Goal: Find specific page/section: Find specific page/section

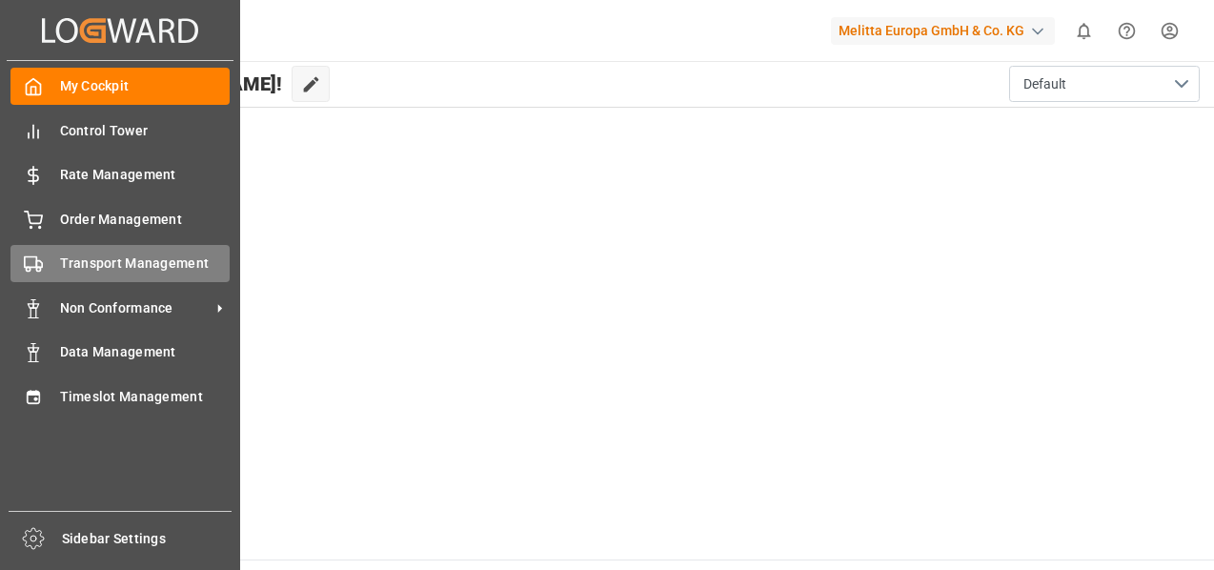
click at [111, 258] on span "Transport Management" at bounding box center [145, 263] width 171 height 20
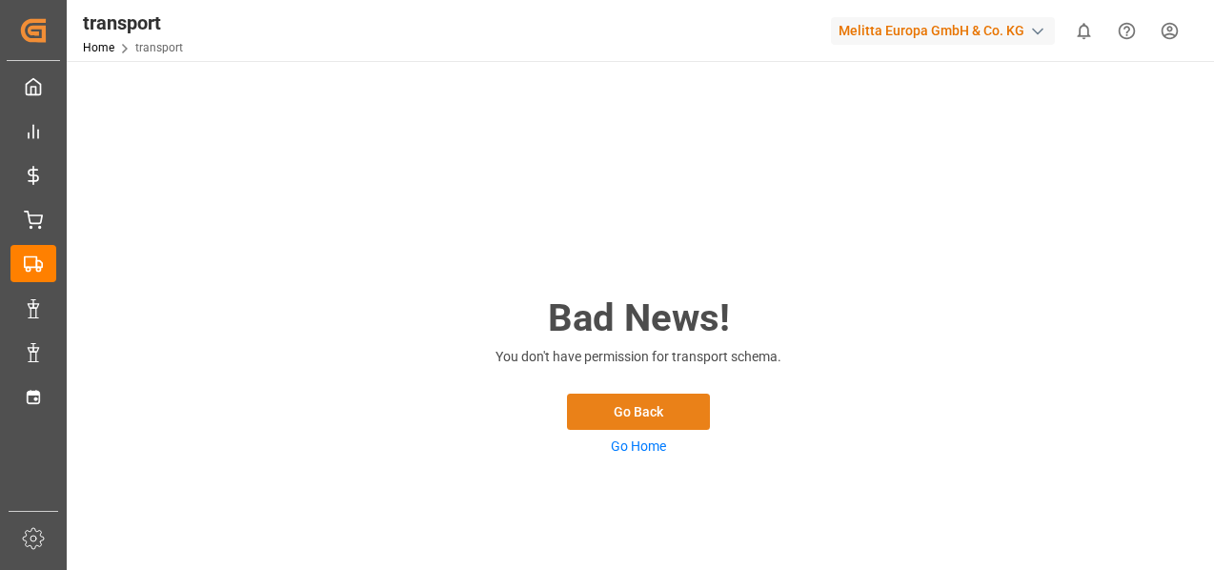
click at [665, 401] on button "Go Back" at bounding box center [638, 411] width 143 height 36
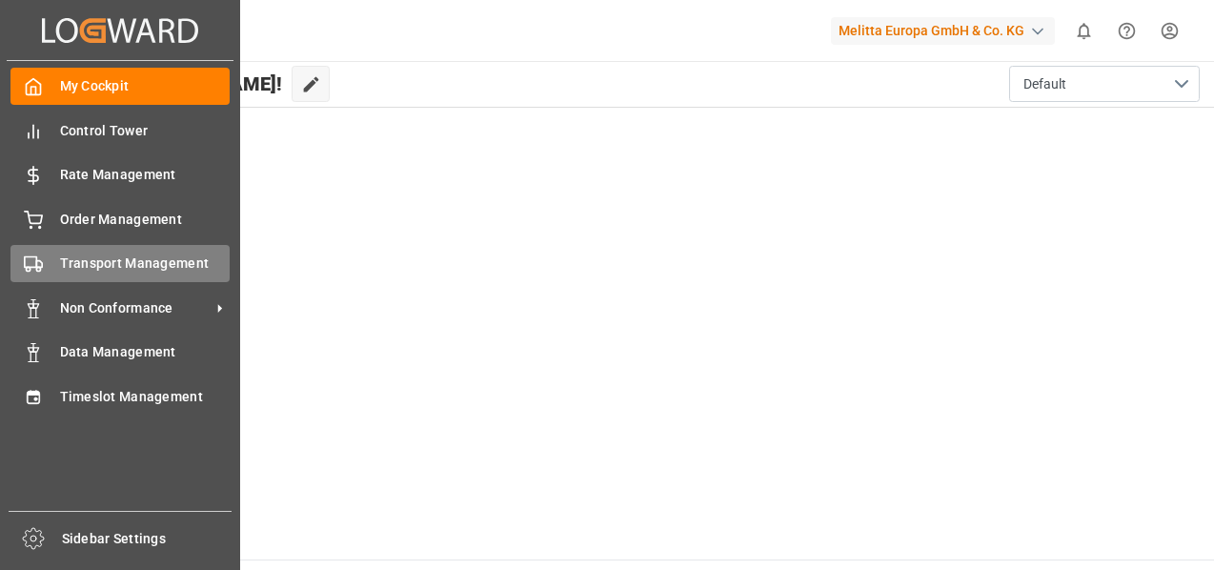
click at [80, 251] on div "Transport Management Transport Management" at bounding box center [119, 263] width 219 height 37
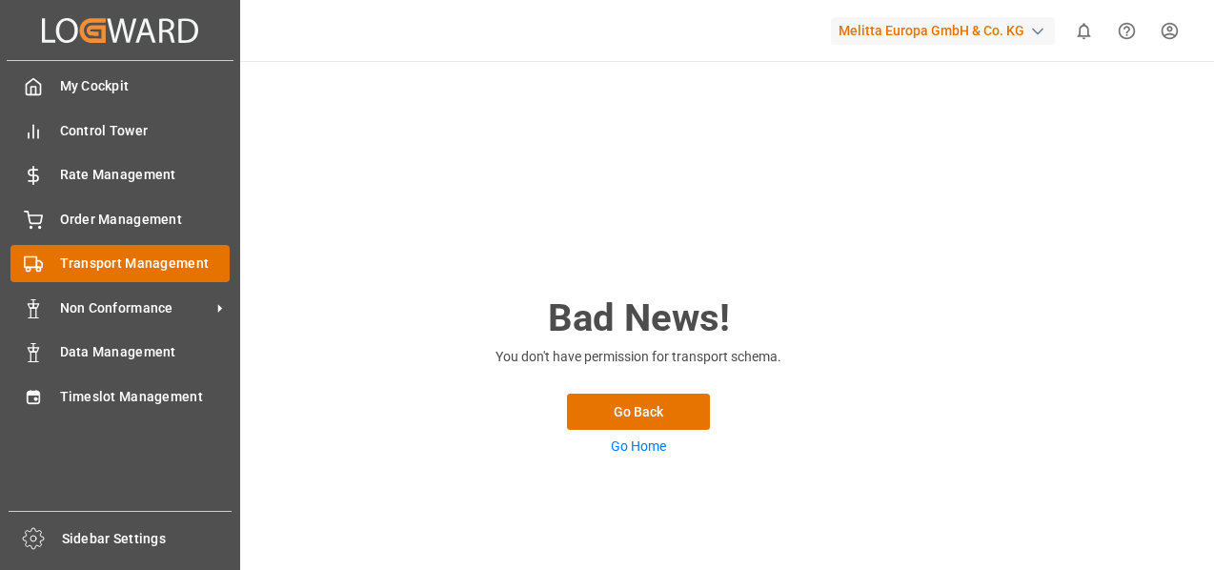
click at [134, 275] on div "Transport Management Transport Management" at bounding box center [119, 263] width 219 height 37
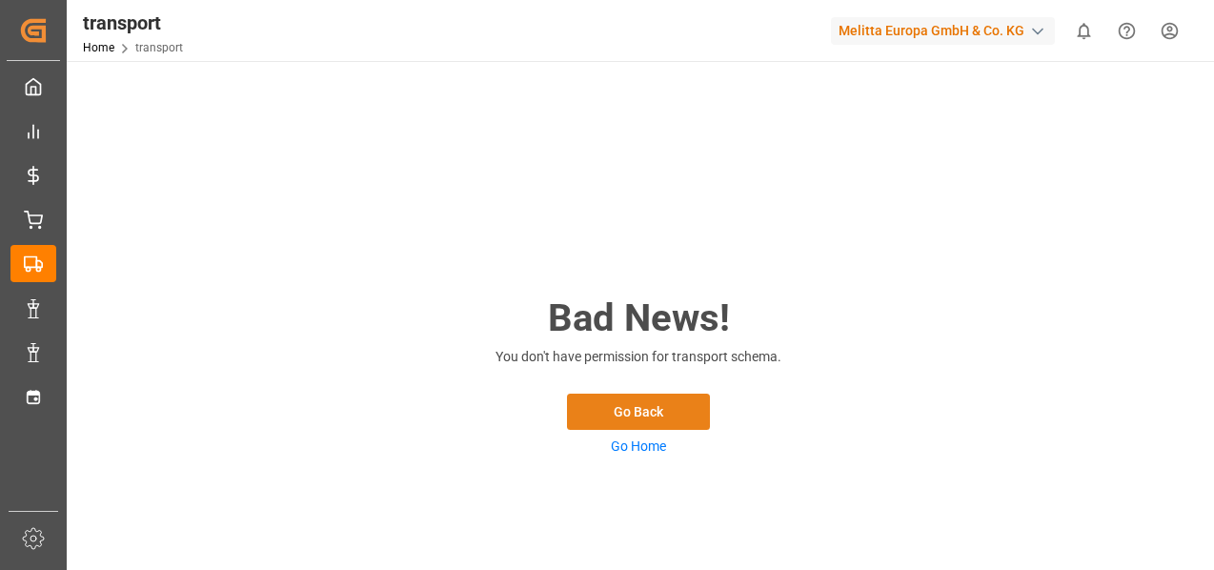
click at [654, 415] on button "Go Back" at bounding box center [638, 411] width 143 height 36
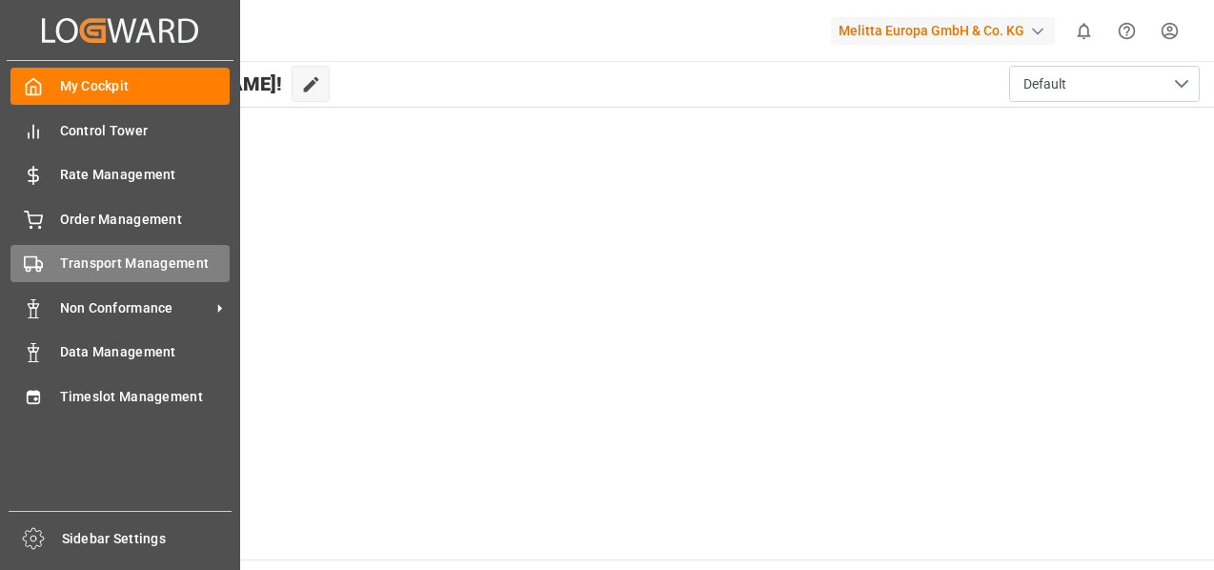
click at [122, 270] on span "Transport Management" at bounding box center [145, 263] width 171 height 20
